Goal: Navigation & Orientation: Find specific page/section

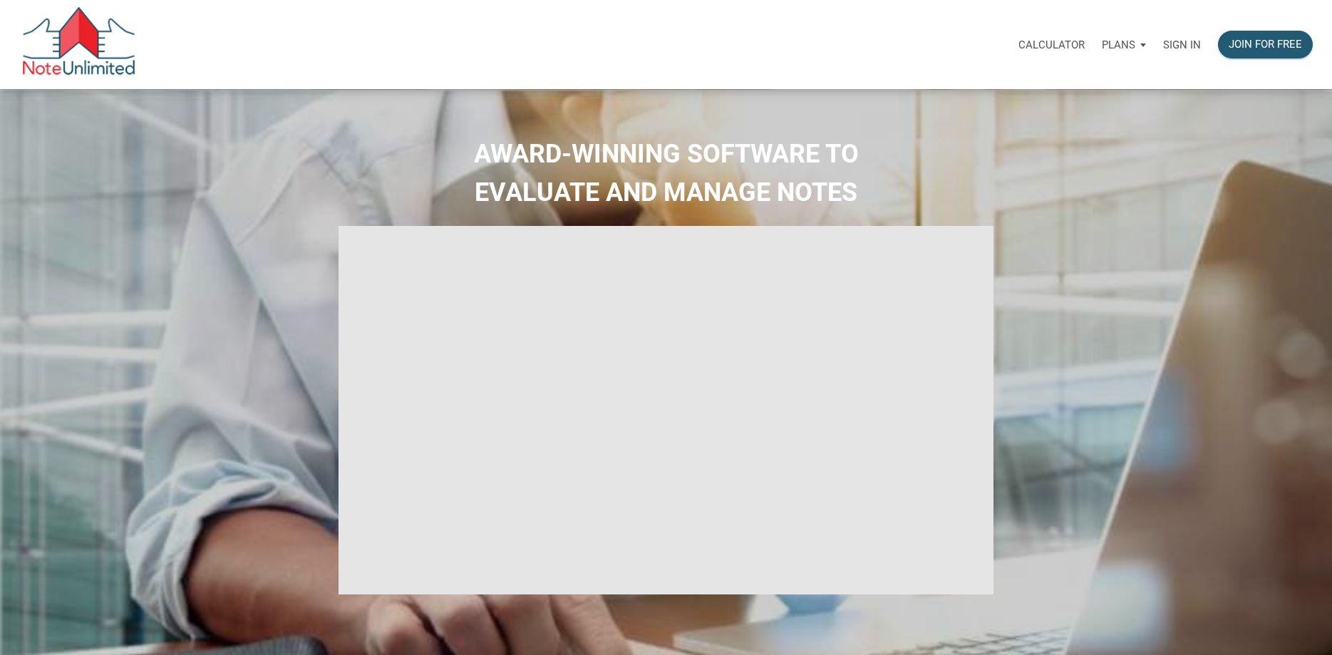
click at [1189, 46] on p "Sign in" at bounding box center [1182, 44] width 38 height 13
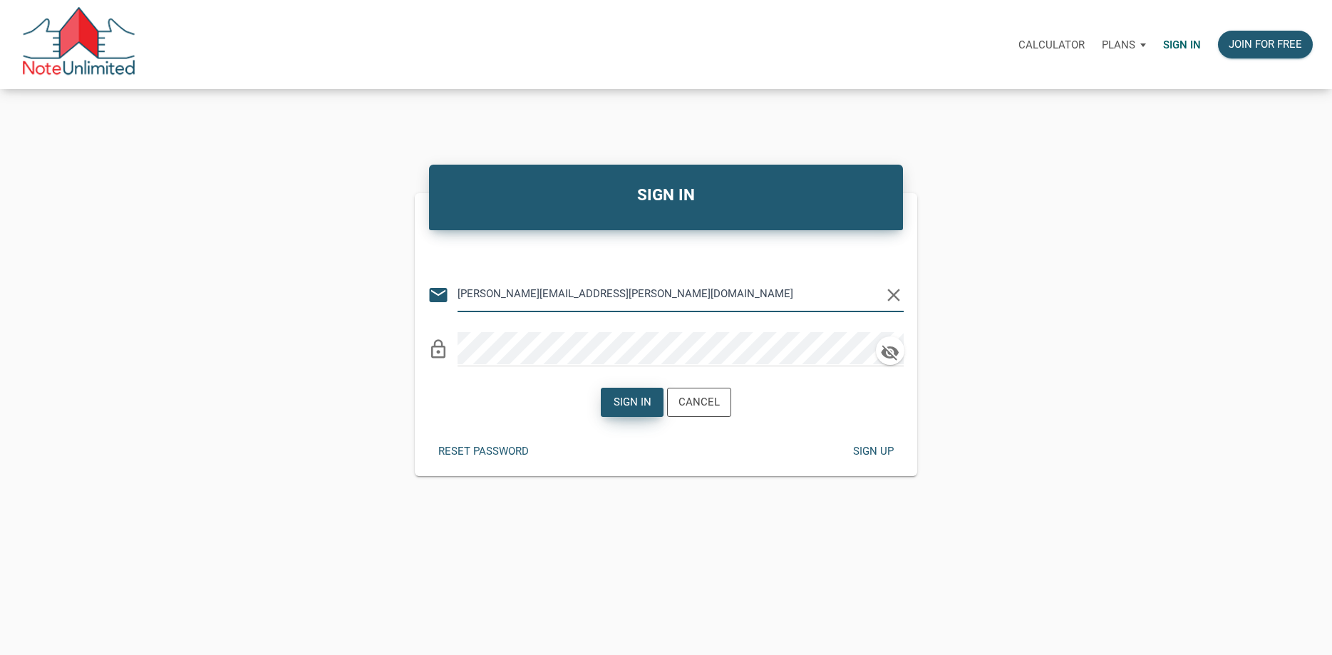
type input "[PERSON_NAME][EMAIL_ADDRESS][PERSON_NAME][DOMAIN_NAME]"
click at [638, 398] on div "Sign in" at bounding box center [632, 402] width 38 height 16
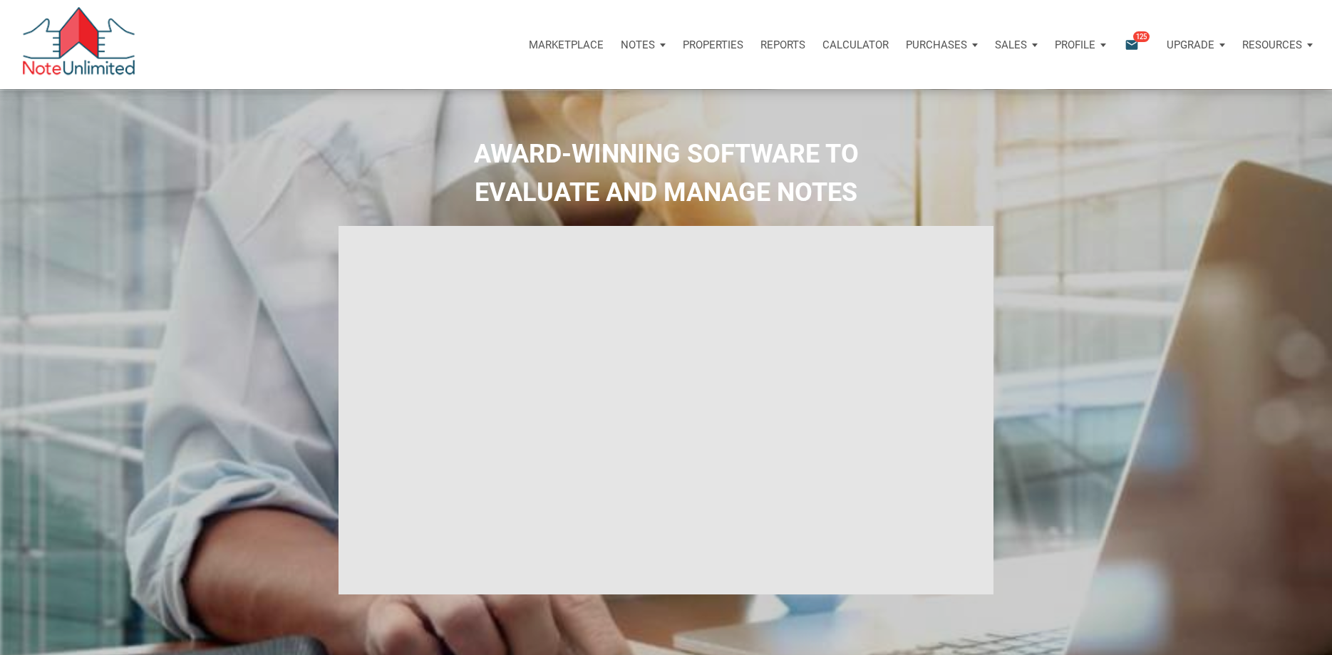
type input "Introduction to new features"
select select
click at [582, 43] on p "Marketplace" at bounding box center [556, 44] width 75 height 13
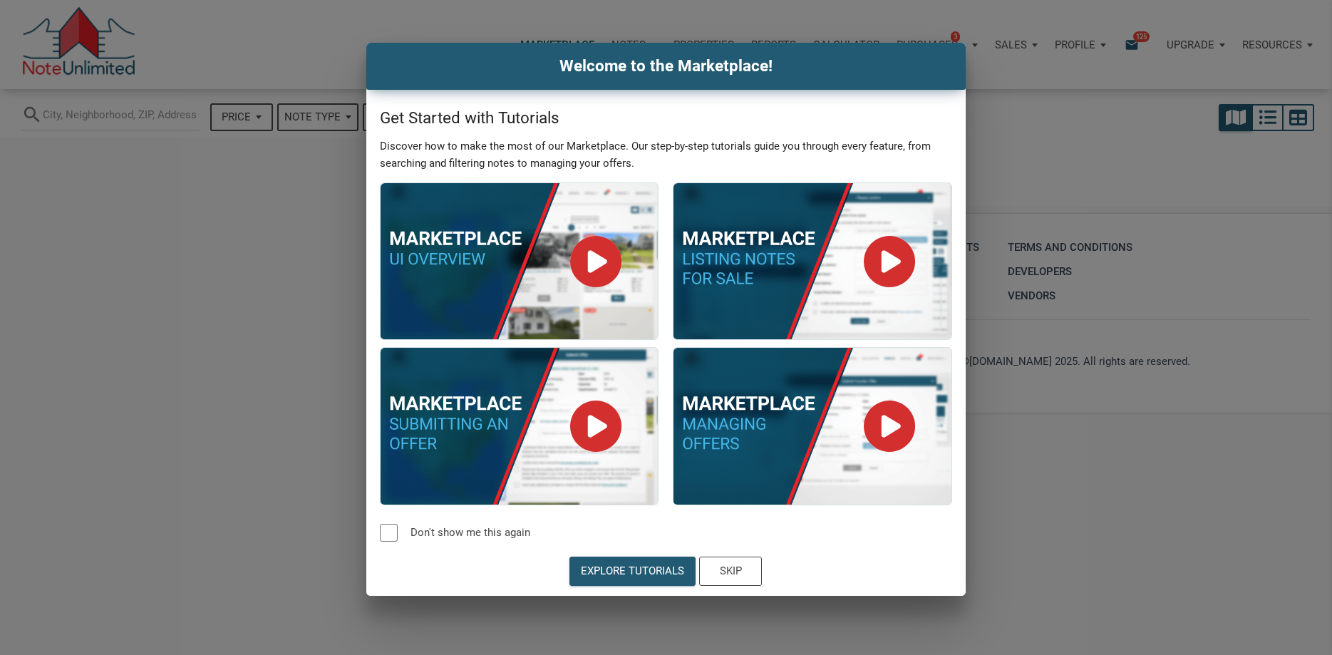
select select
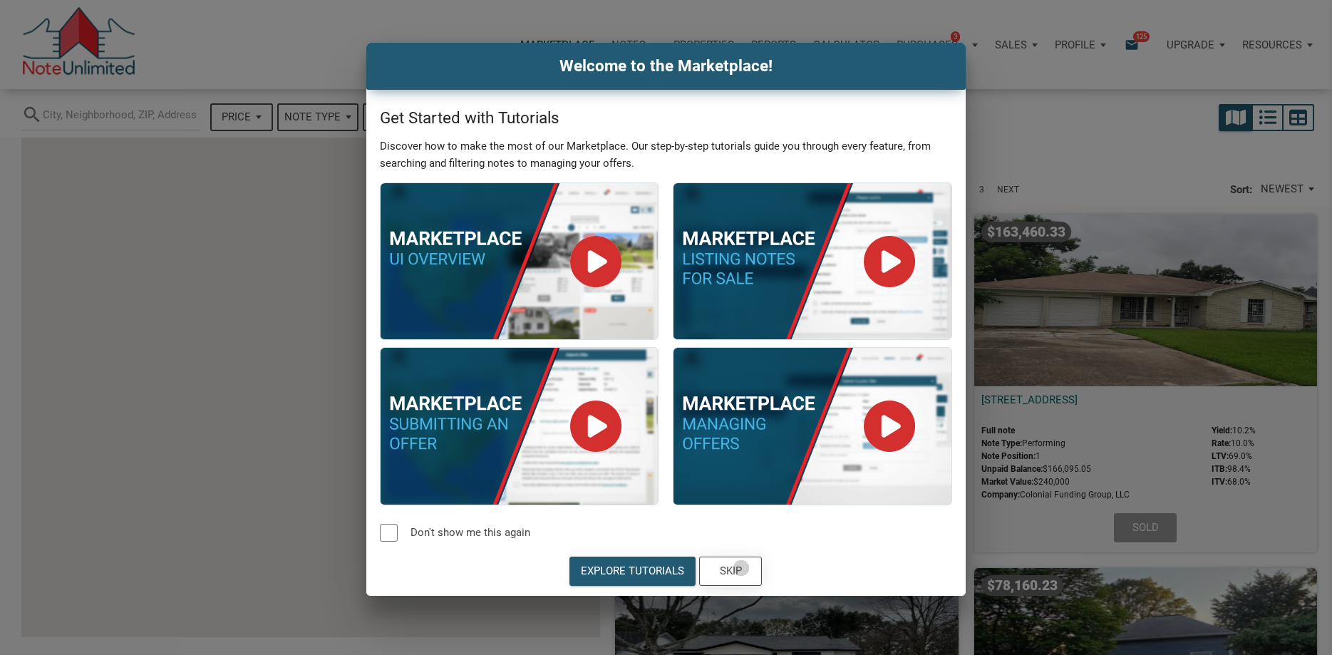
click at [741, 568] on div "Skip" at bounding box center [731, 571] width 22 height 16
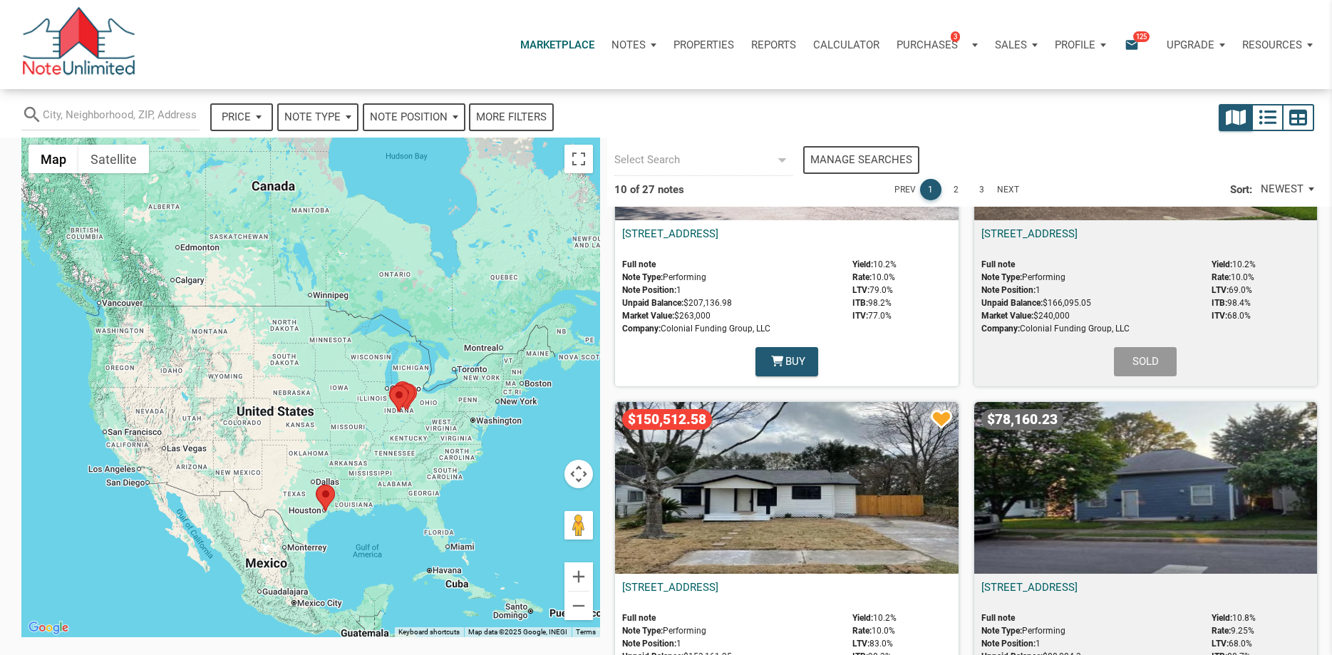
scroll to position [175, 0]
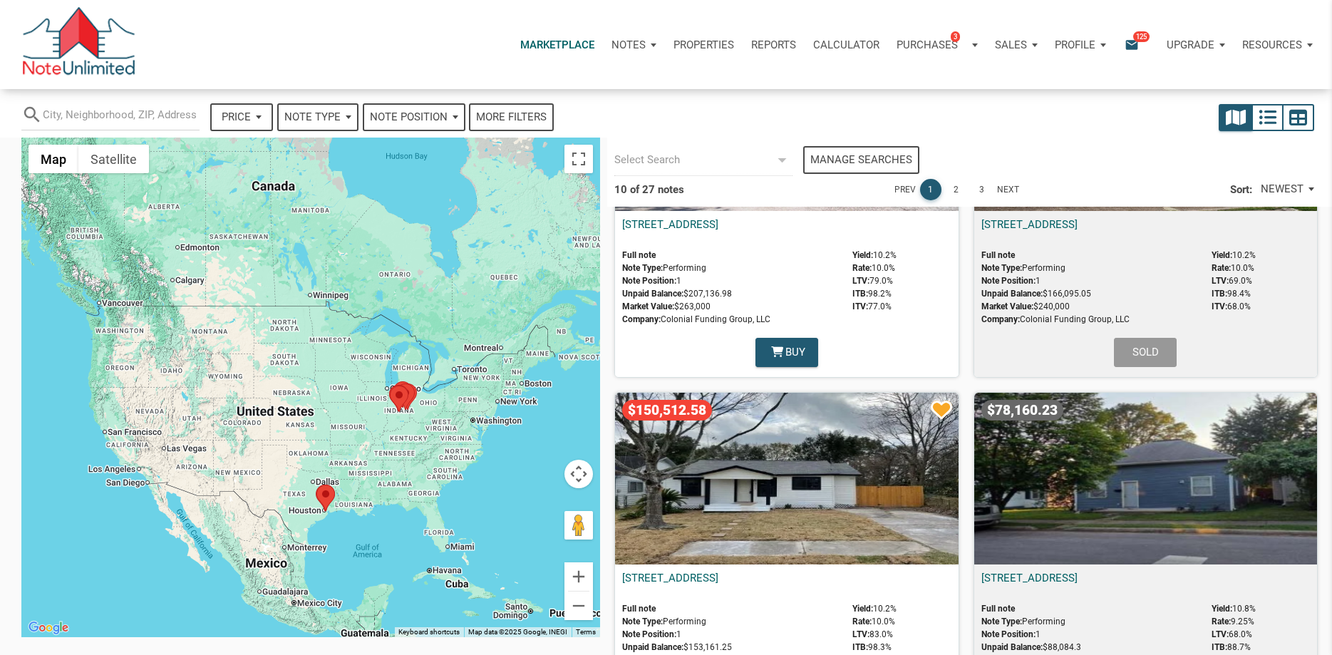
click at [1317, 266] on div "$163,460.33 [STREET_ADDRESS] Full note Note Type: Performing Note Position: 1 U…" at bounding box center [1145, 207] width 358 height 353
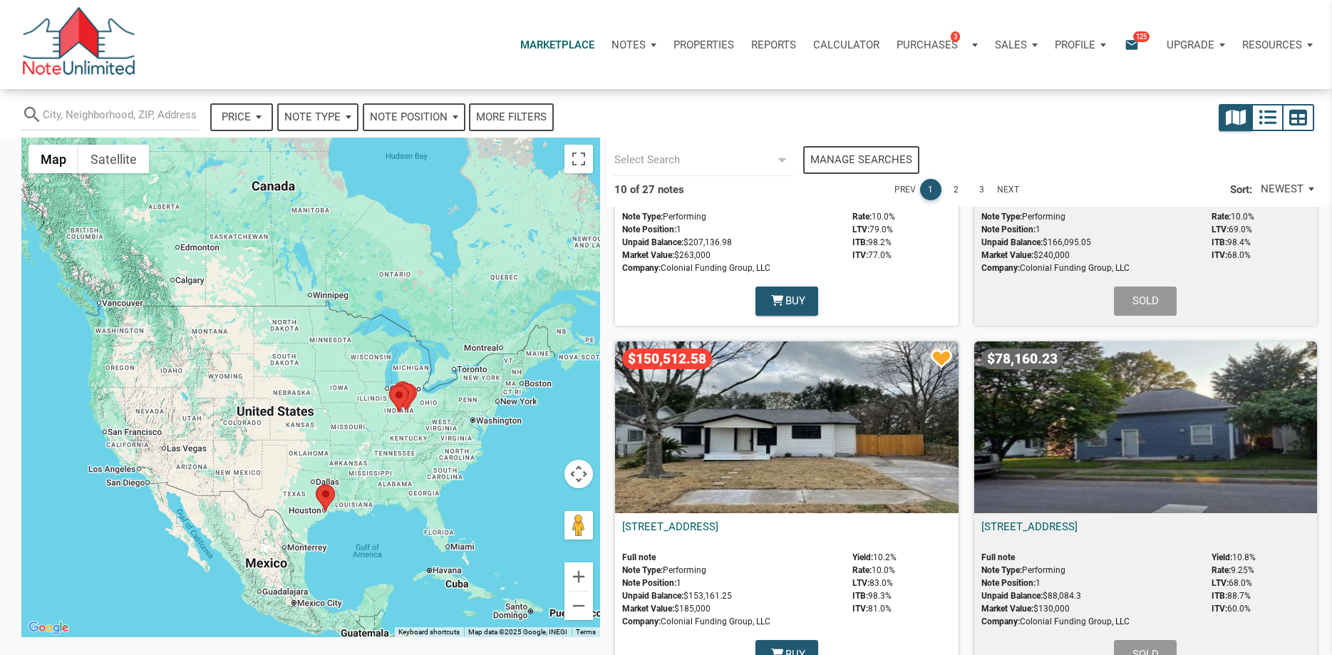
scroll to position [281, 0]
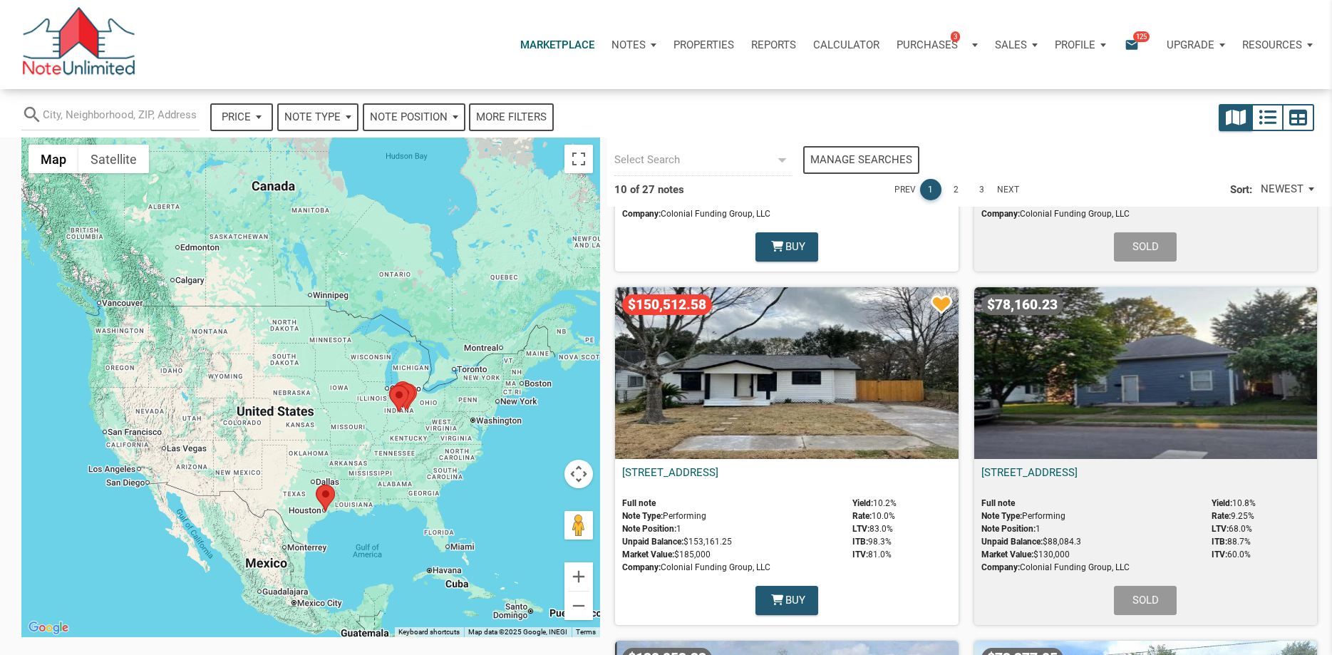
click at [1134, 43] on icon "email" at bounding box center [1131, 44] width 17 height 16
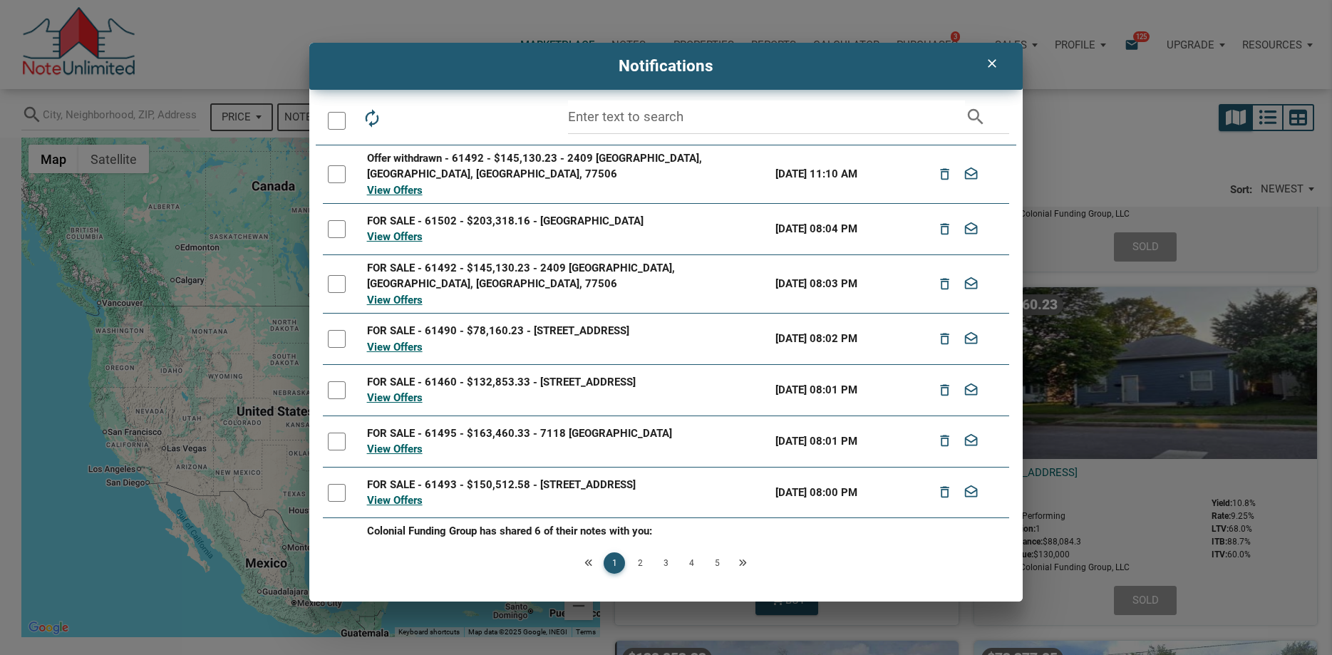
click at [989, 63] on icon "clear" at bounding box center [990, 63] width 17 height 14
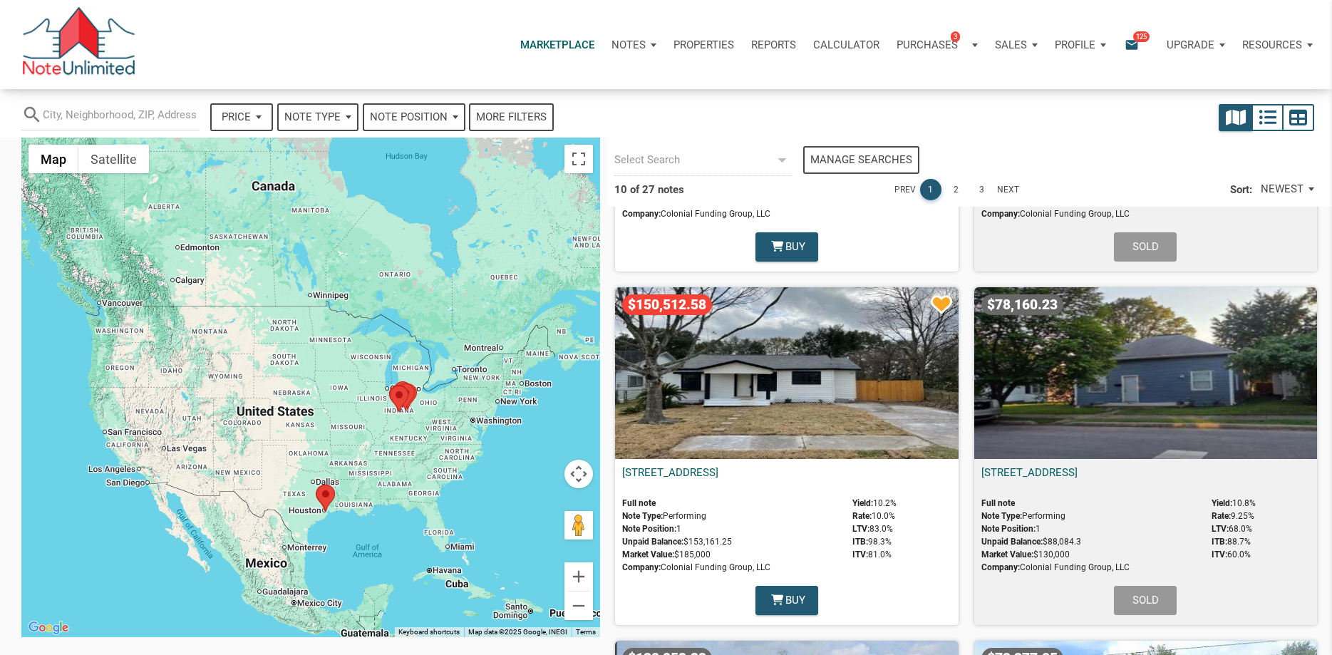
click at [741, 84] on div "Marketplace Notes Dashboard Transactions Properties Reports Calculator Purchase…" at bounding box center [671, 44] width 1321 height 89
click at [1089, 43] on p "Profile" at bounding box center [1074, 44] width 41 height 13
click at [1024, 112] on link "Logout" at bounding box center [1042, 112] width 135 height 29
